Goal: Information Seeking & Learning: Learn about a topic

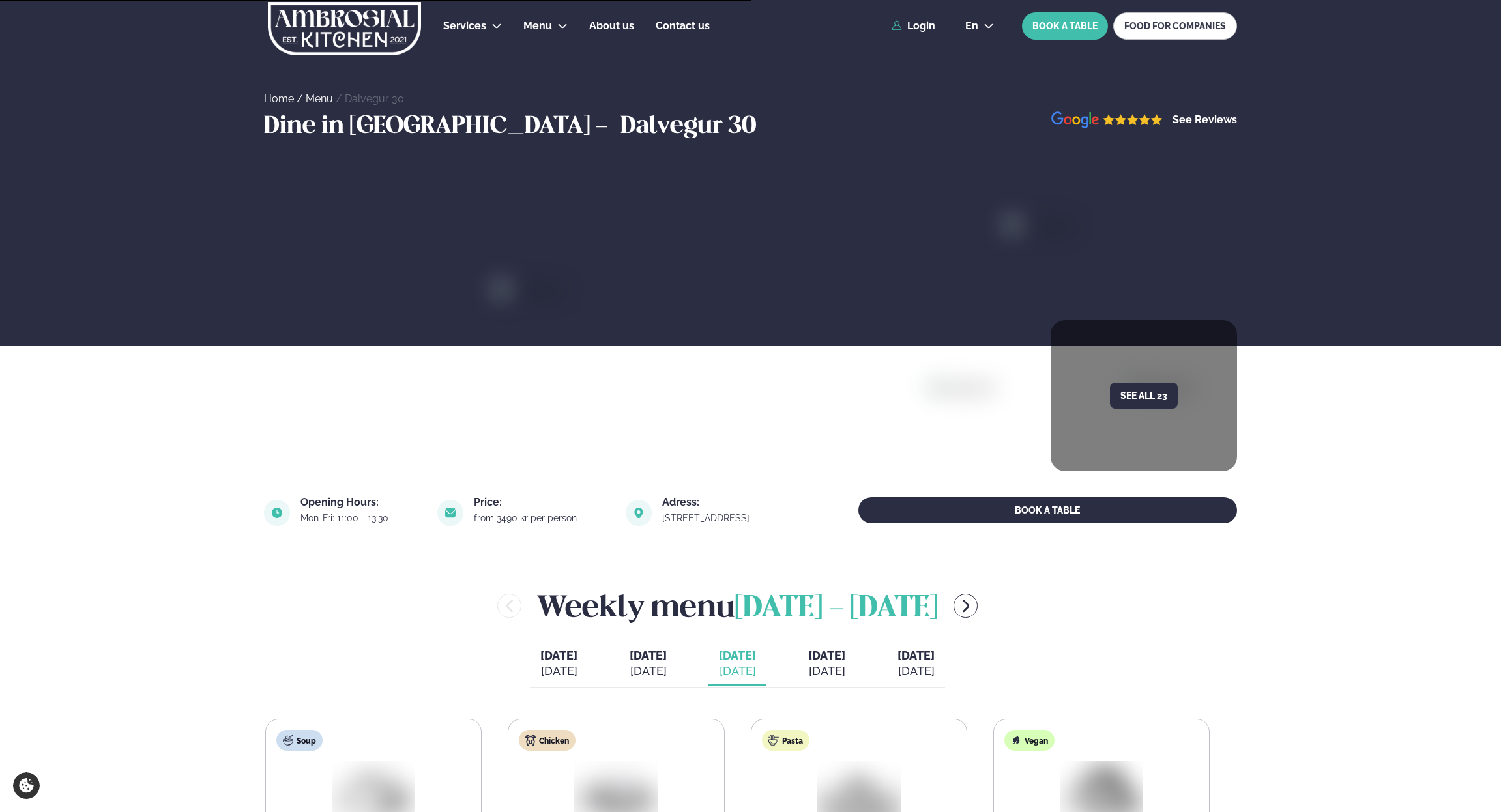
scroll to position [391, 0]
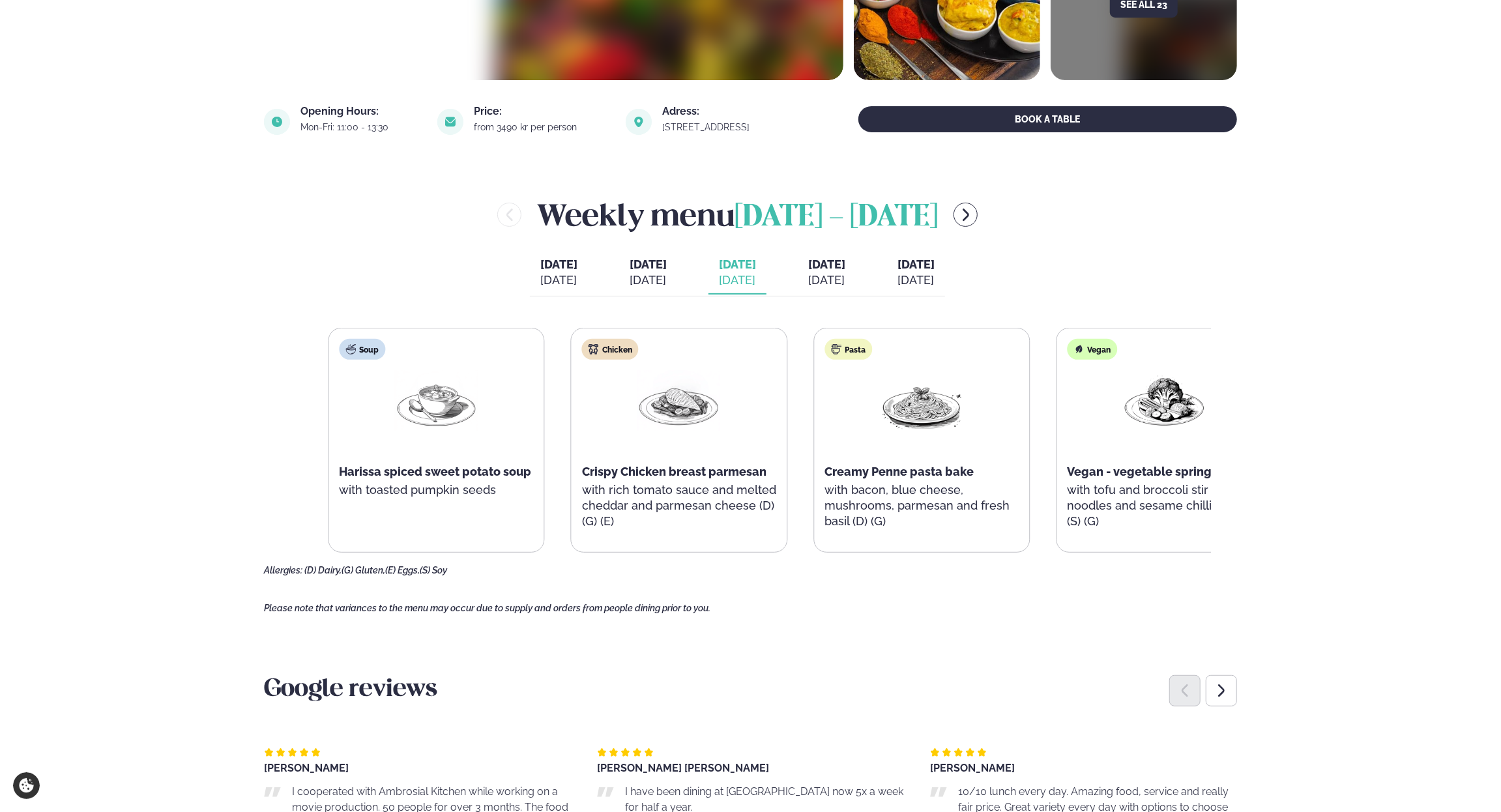
click at [655, 483] on div "Chicken Crispy Chicken breast parmesan with rich tomato sauce and melted chedda…" at bounding box center [679, 440] width 215 height 224
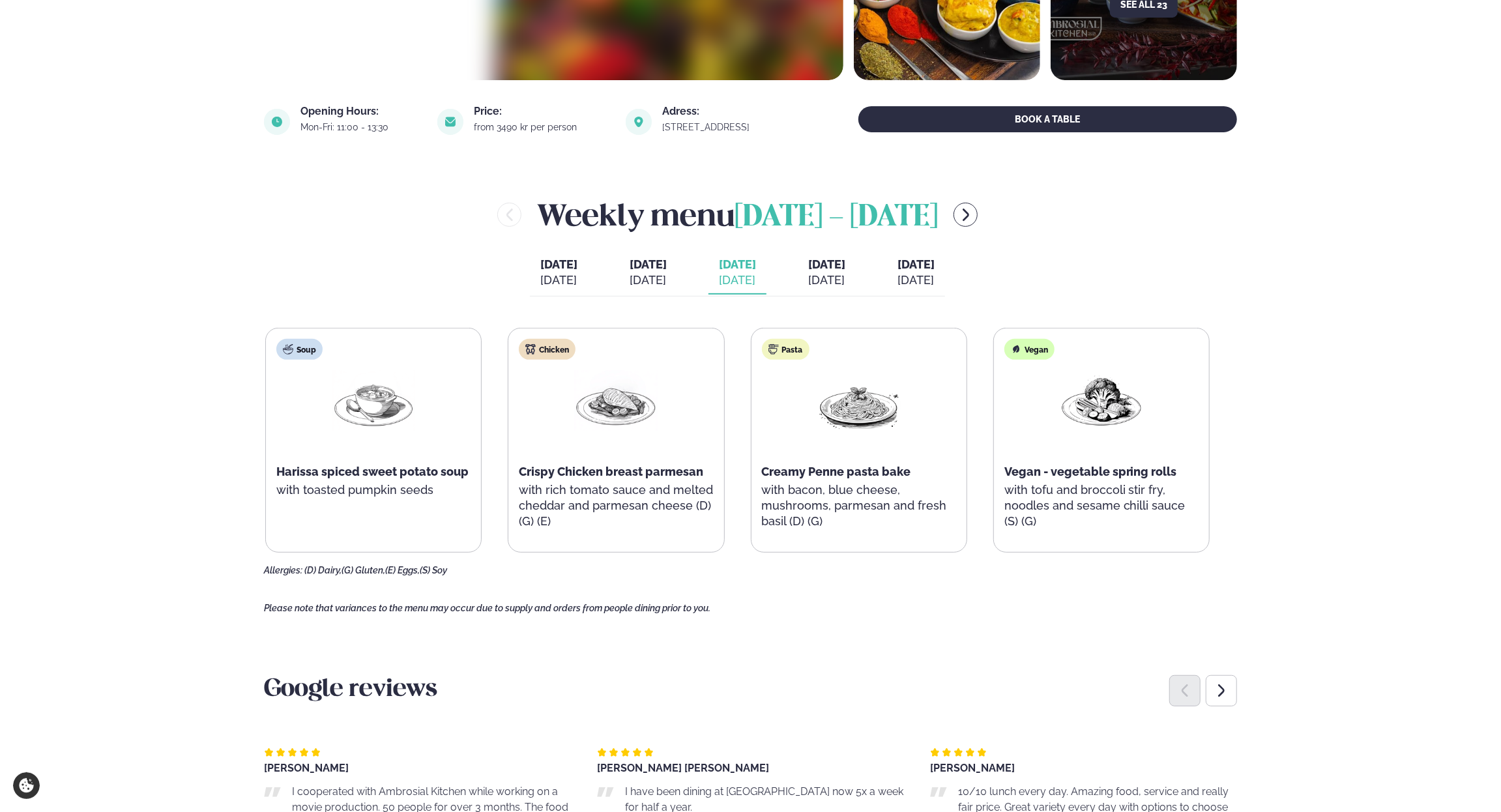
click at [692, 536] on div "Chicken Crispy Chicken breast parmesan with rich tomato sauce and melted chedda…" at bounding box center [616, 440] width 215 height 224
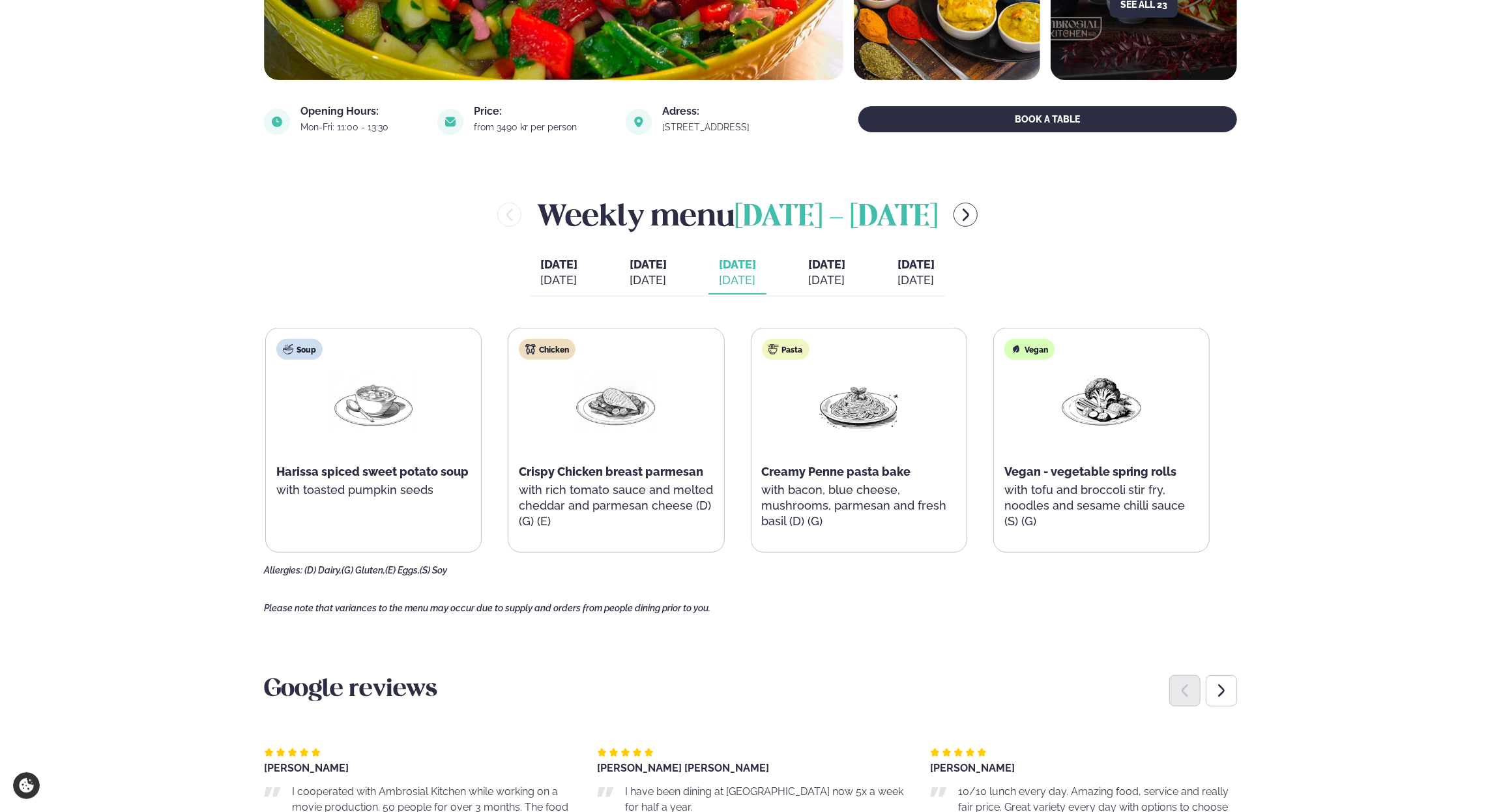
click at [730, 545] on div "Soup Harissa spiced sweet potato soup with toasted pumpkin seeds Chicken Crispy…" at bounding box center [737, 440] width 945 height 224
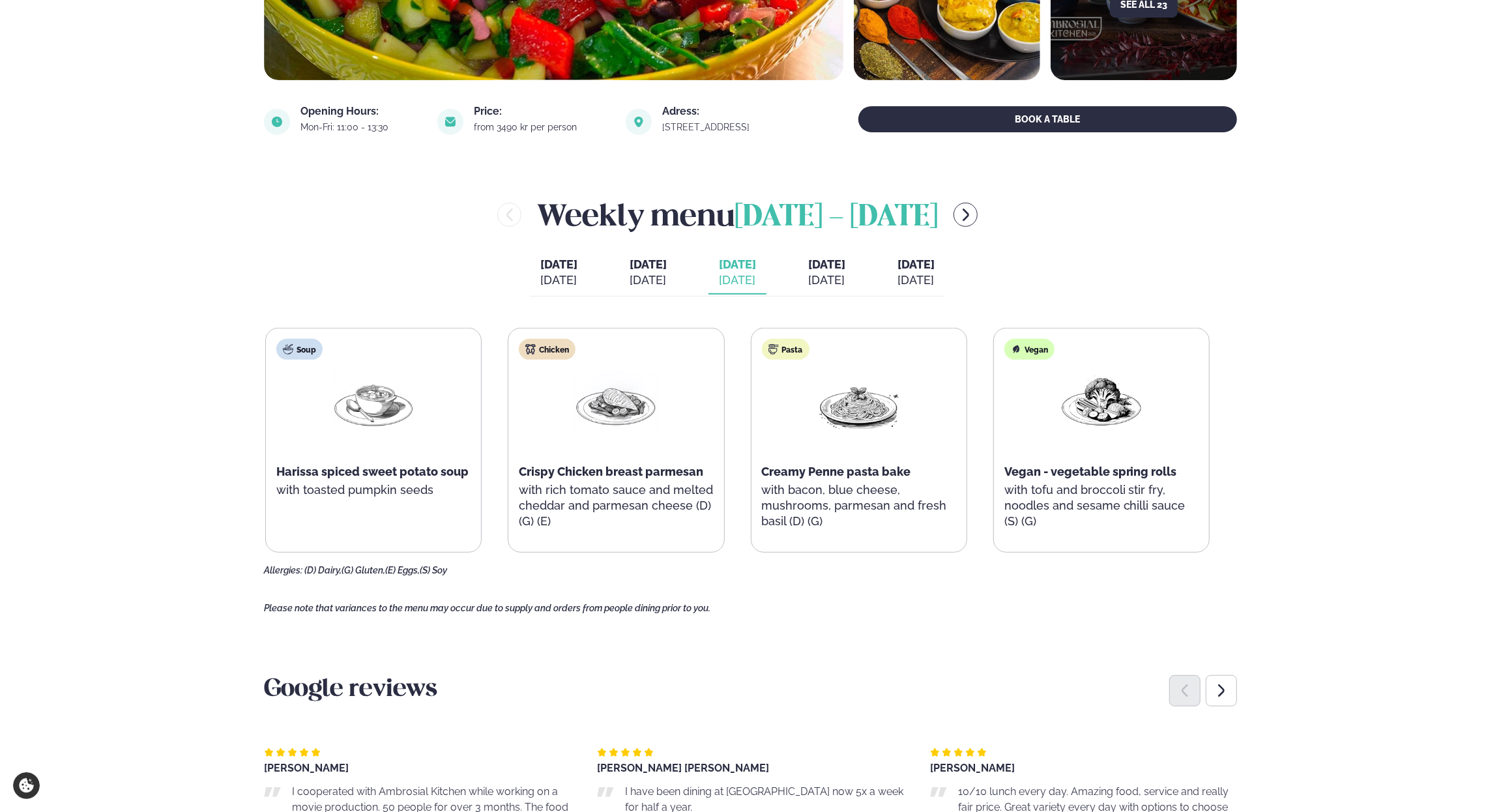
click at [730, 545] on div "Soup Harissa spiced sweet potato soup with toasted pumpkin seeds Chicken Crispy…" at bounding box center [737, 440] width 945 height 224
click at [773, 489] on p "with bacon, blue cheese, mushrooms, parmesan and fresh basil (D) (G)" at bounding box center [859, 506] width 194 height 47
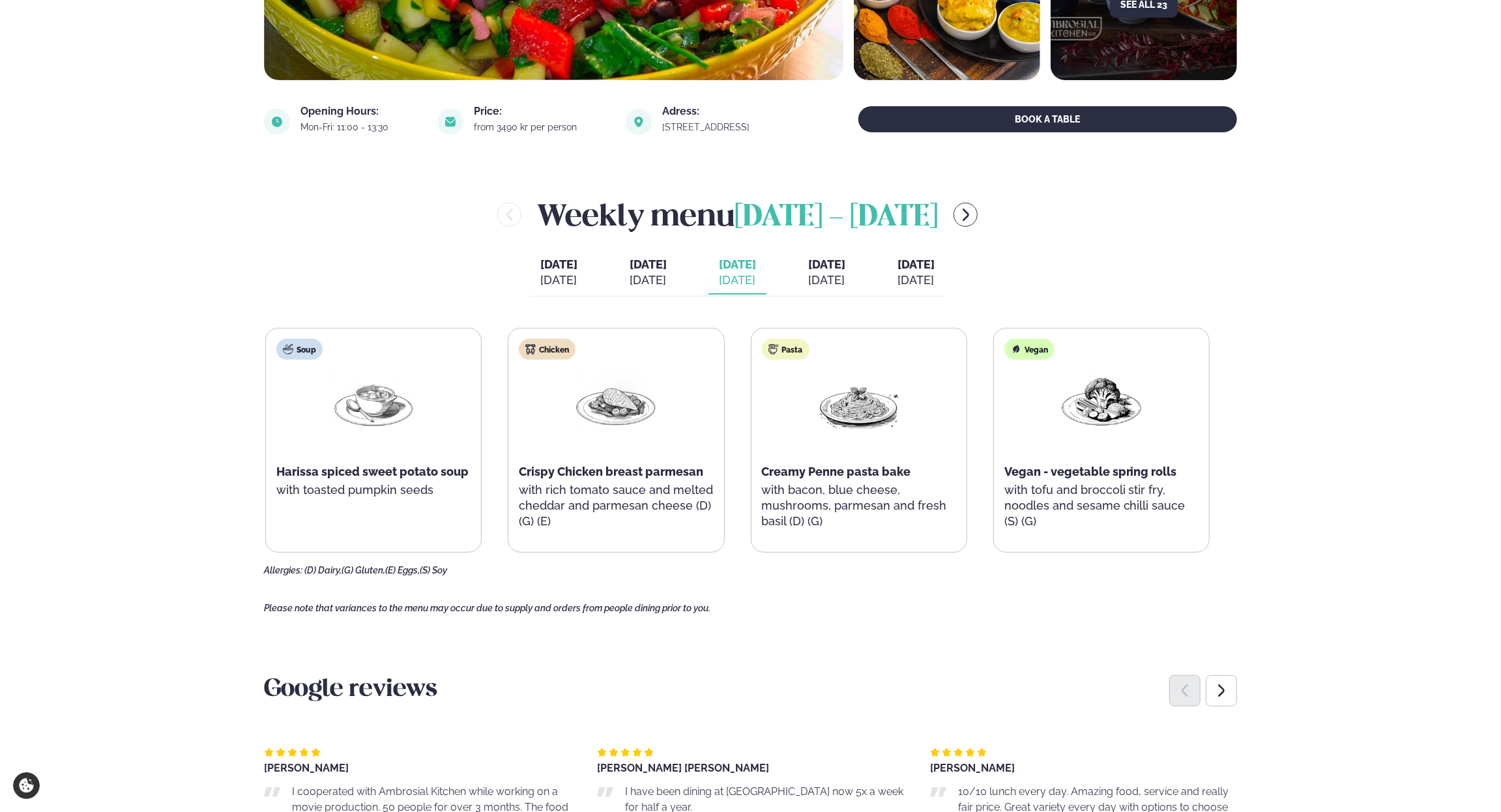
click at [773, 489] on p "with bacon, blue cheese, mushrooms, parmesan and fresh basil (D) (G)" at bounding box center [859, 506] width 194 height 47
click at [933, 268] on span "[DATE]" at bounding box center [916, 264] width 37 height 14
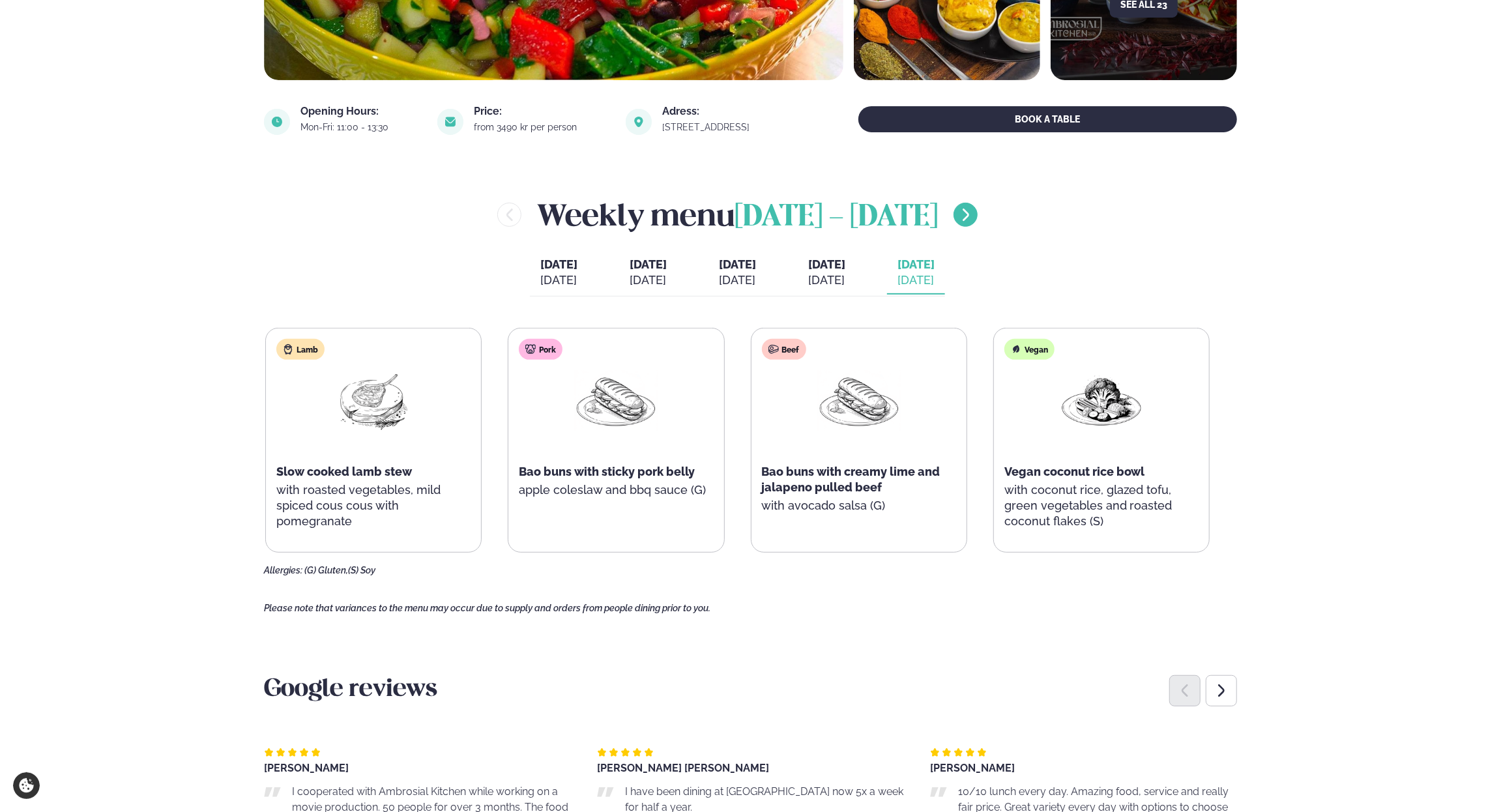
click at [973, 220] on icon "menu-btn-right" at bounding box center [966, 215] width 16 height 16
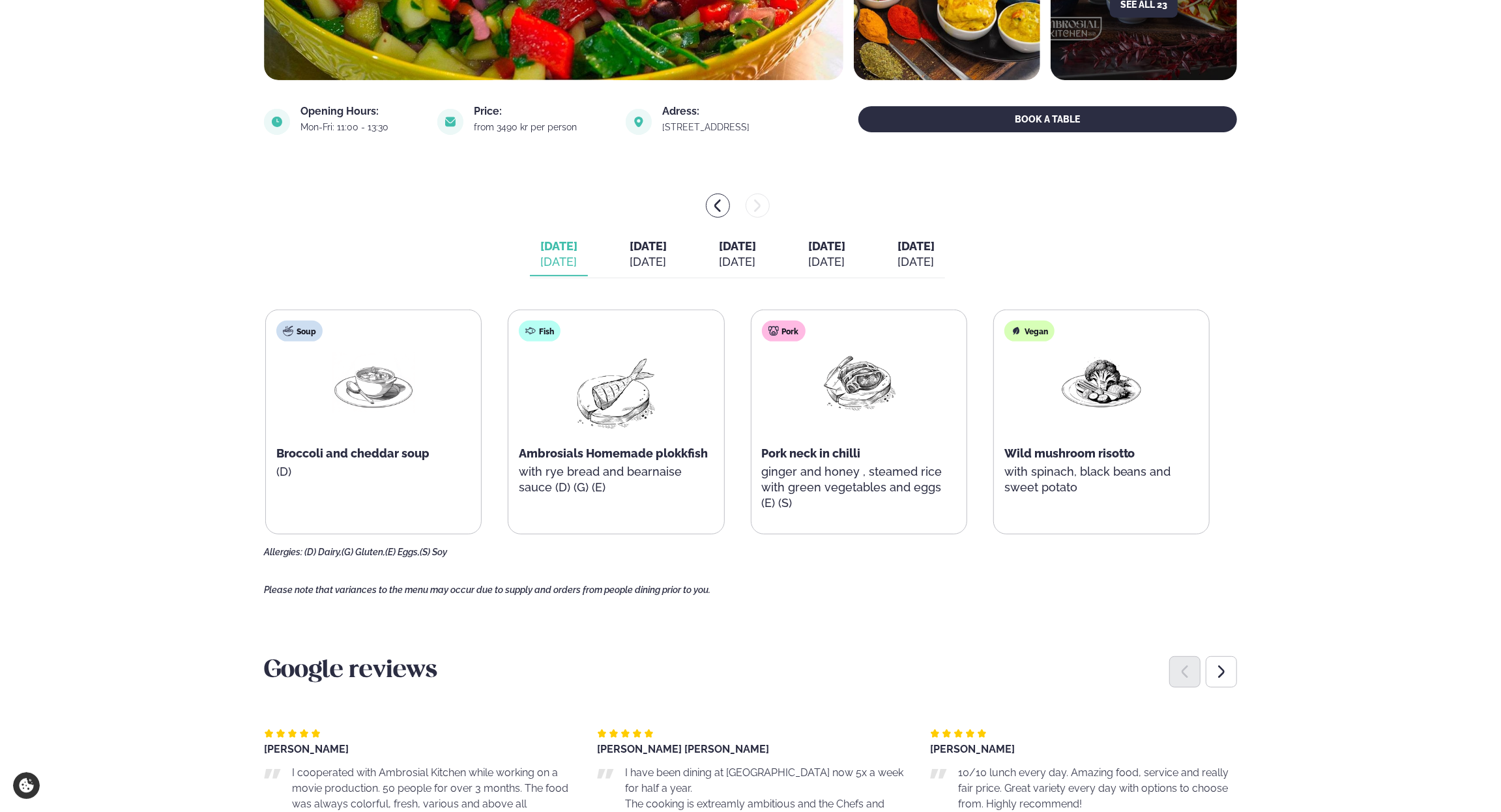
click at [630, 252] on span "[DATE]" at bounding box center [648, 246] width 37 height 14
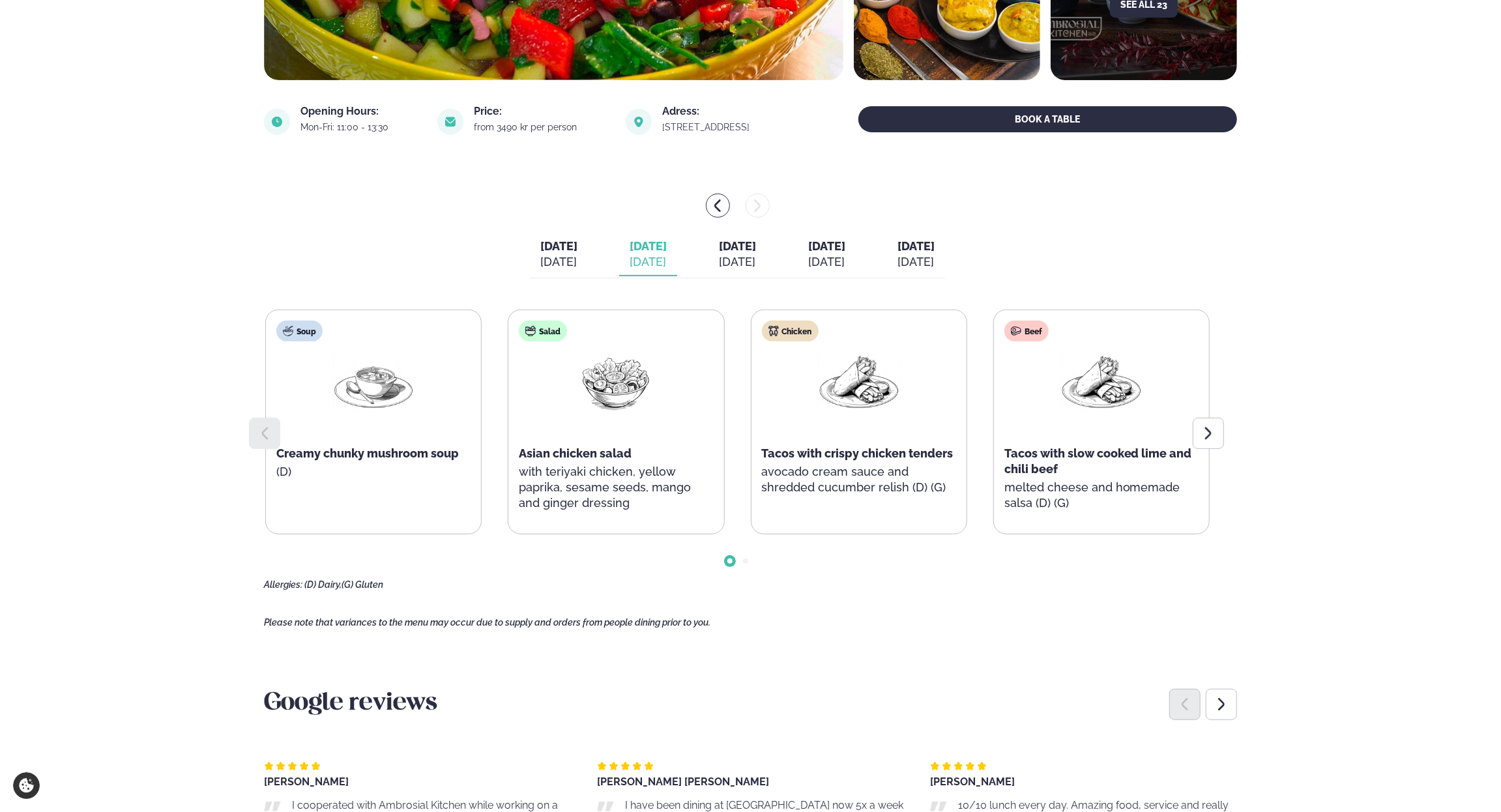
click at [719, 263] on div "[DATE]" at bounding box center [737, 262] width 37 height 16
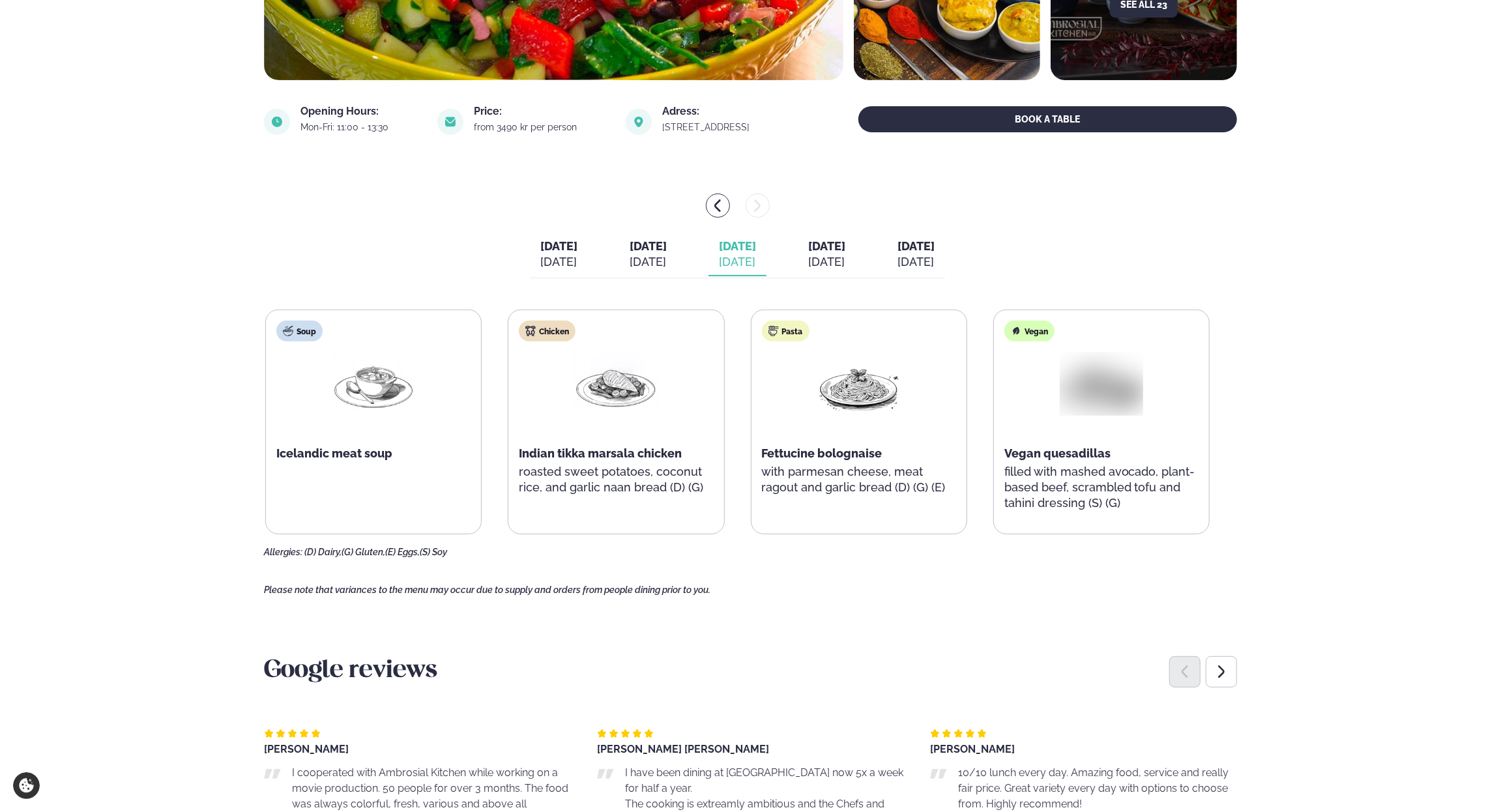
click at [846, 254] on div "[DATE]" at bounding box center [827, 262] width 37 height 16
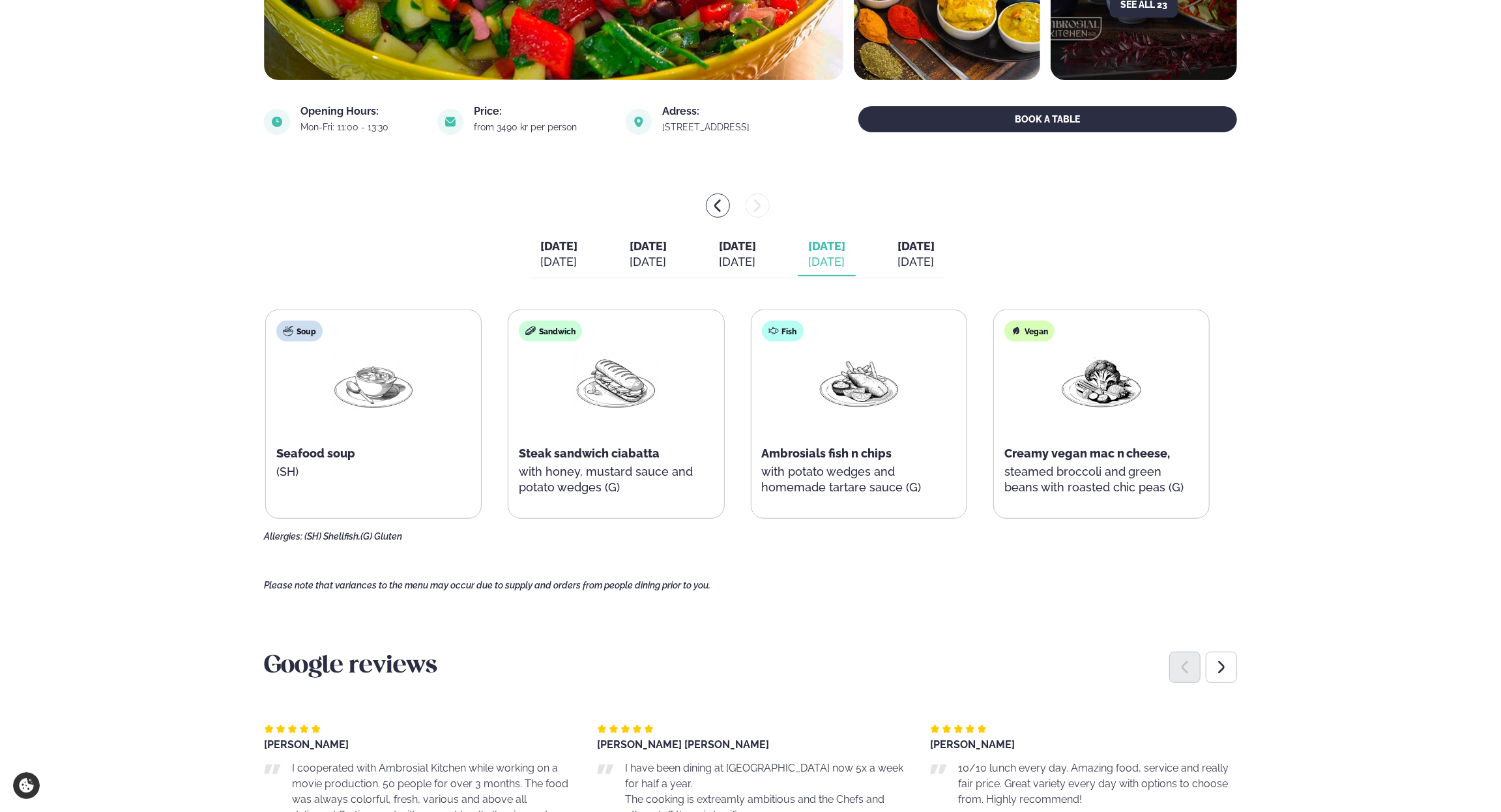
click at [993, 263] on div "[DATE] [DATE] [DATE] [DATE] [DATE] [DATE] [DATE] [DATE] [DATE] [DATE] Soup Seaf…" at bounding box center [750, 373] width 973 height 360
click at [934, 252] on span "[DATE]" at bounding box center [916, 246] width 37 height 14
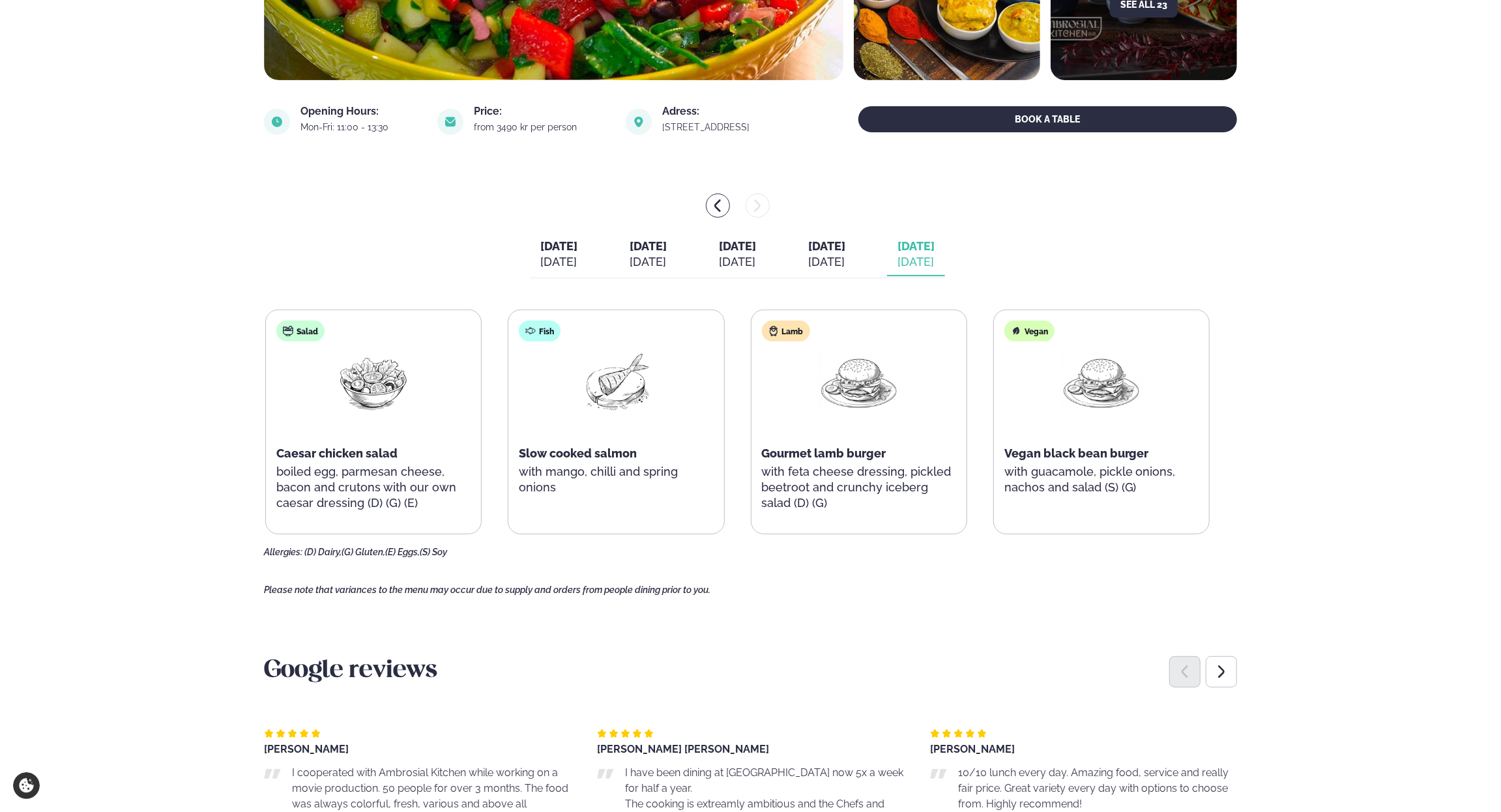
click at [1360, 680] on div "Services Lunch for companies Corporate catering Private Party Menu Dalvegur 30 …" at bounding box center [750, 800] width 1501 height 2384
click at [732, 196] on div at bounding box center [737, 205] width 947 height 24
click at [718, 203] on icon "menu-btn-left" at bounding box center [718, 206] width 16 height 16
